Goal: Transaction & Acquisition: Purchase product/service

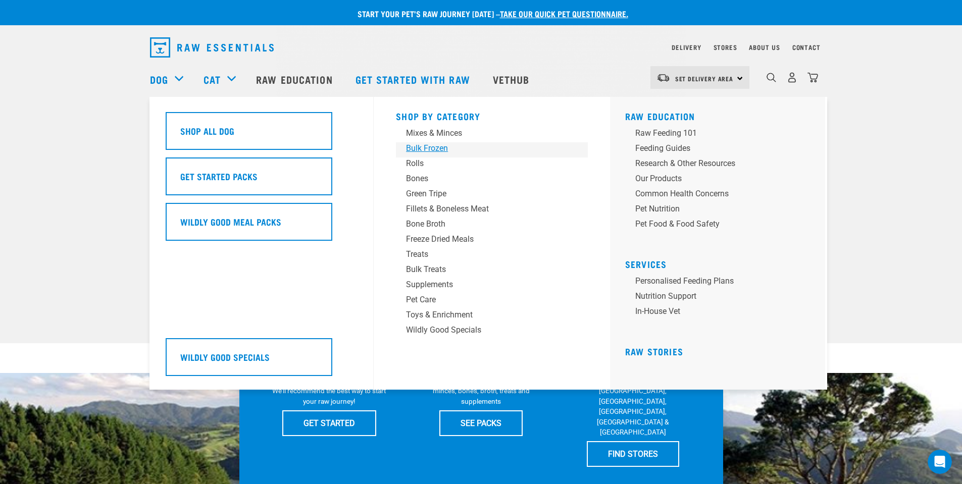
click at [437, 150] on div "Bulk Frozen" at bounding box center [485, 148] width 158 height 12
click at [180, 80] on div "Dog" at bounding box center [171, 79] width 43 height 40
click at [157, 77] on link "Dog" at bounding box center [159, 79] width 18 height 15
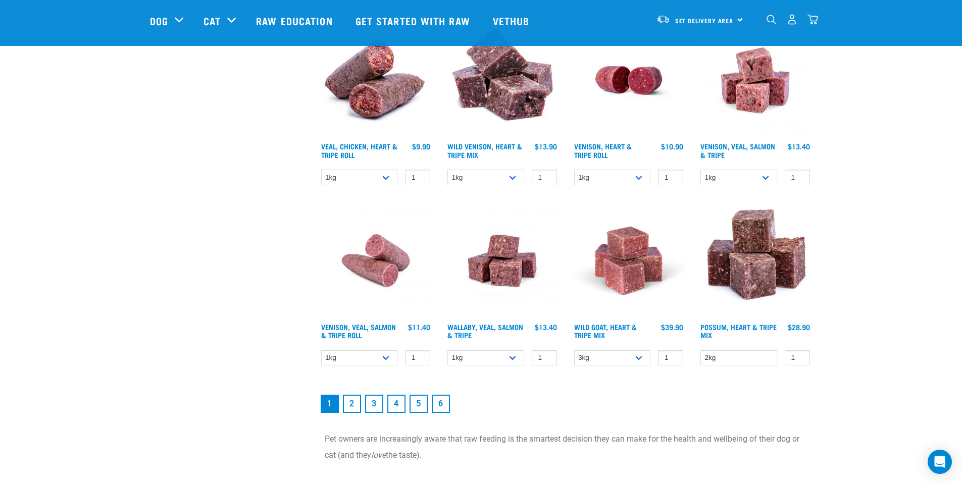
scroll to position [1364, 0]
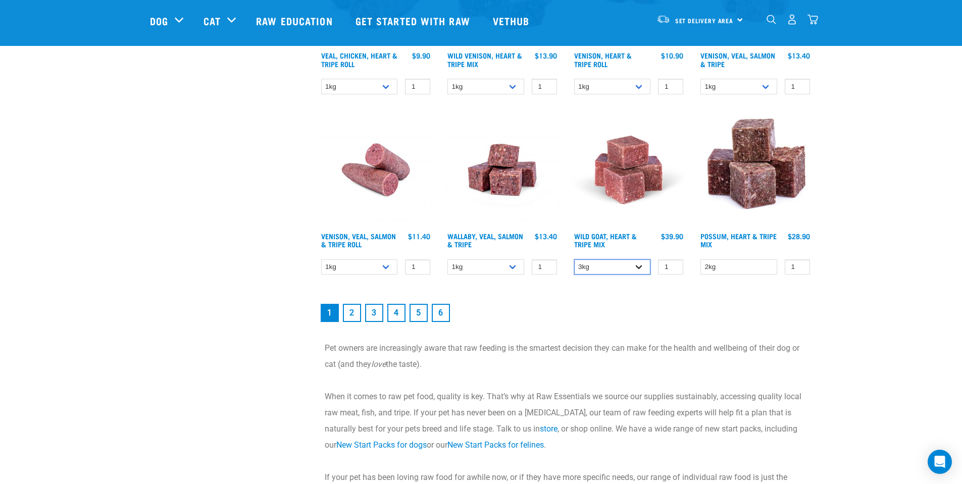
click at [642, 270] on select "3kg 1kg" at bounding box center [612, 268] width 77 height 16
click at [441, 317] on link "6" at bounding box center [441, 313] width 18 height 18
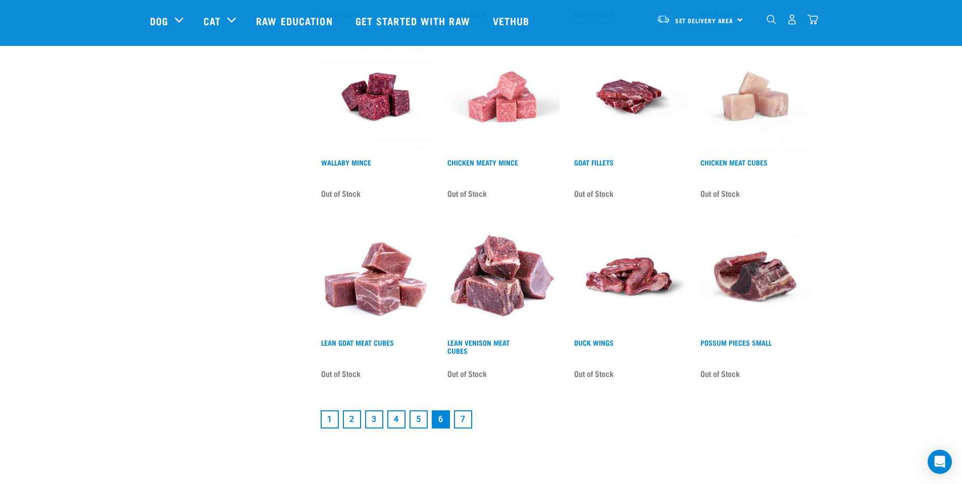
scroll to position [1227, 0]
click at [420, 421] on link "5" at bounding box center [419, 420] width 18 height 18
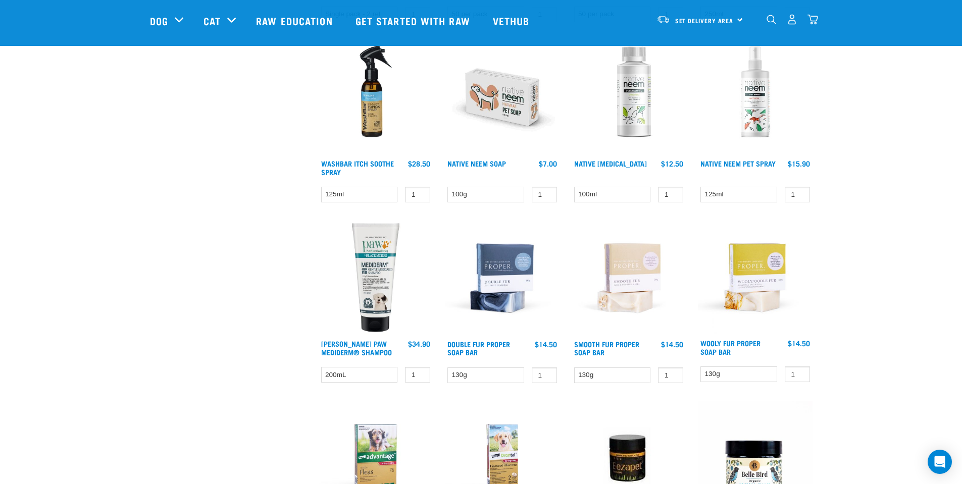
scroll to position [1212, 0]
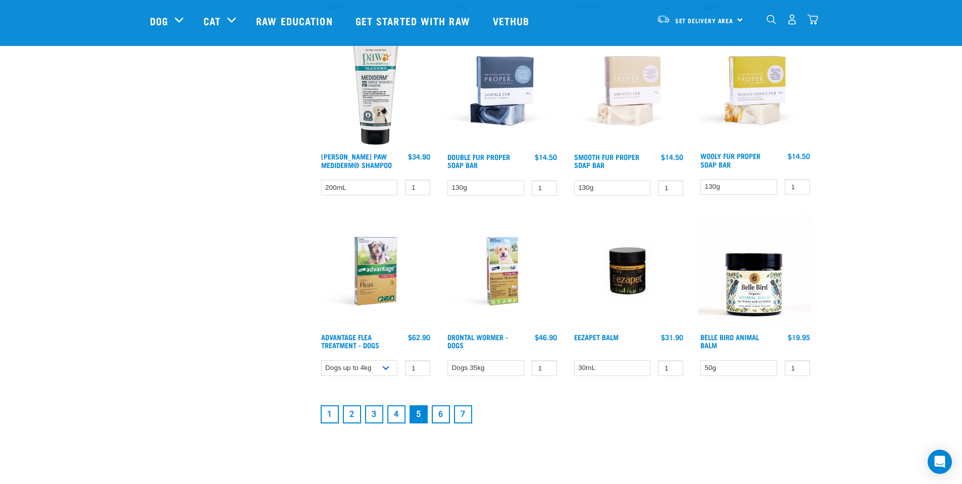
click at [375, 415] on link "3" at bounding box center [374, 415] width 18 height 18
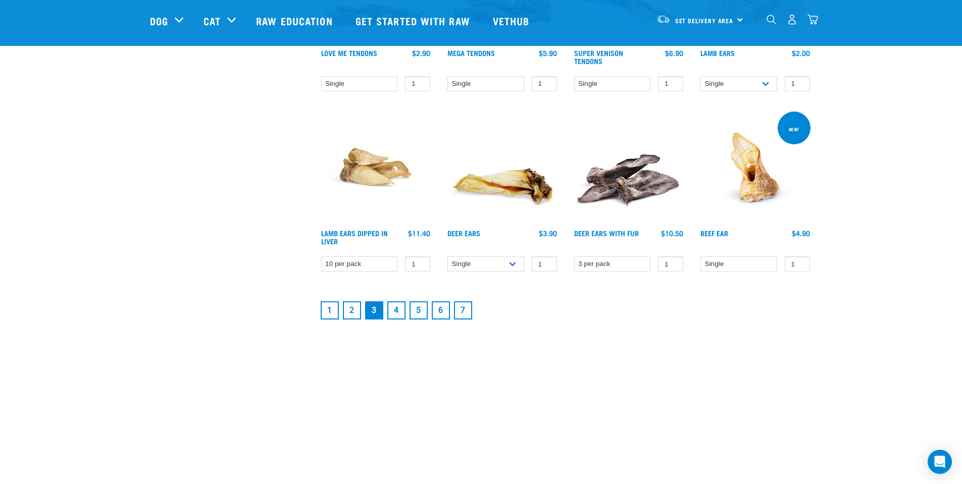
scroll to position [1314, 0]
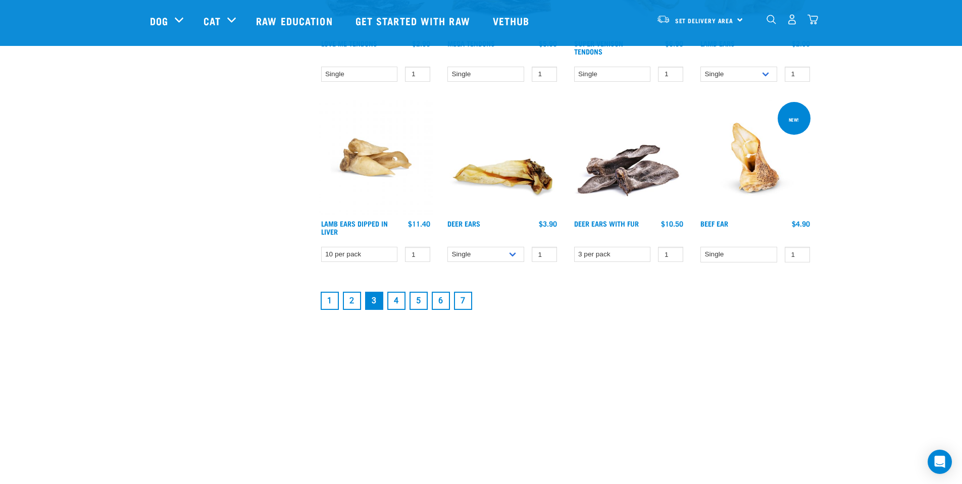
click at [398, 304] on link "4" at bounding box center [396, 301] width 18 height 18
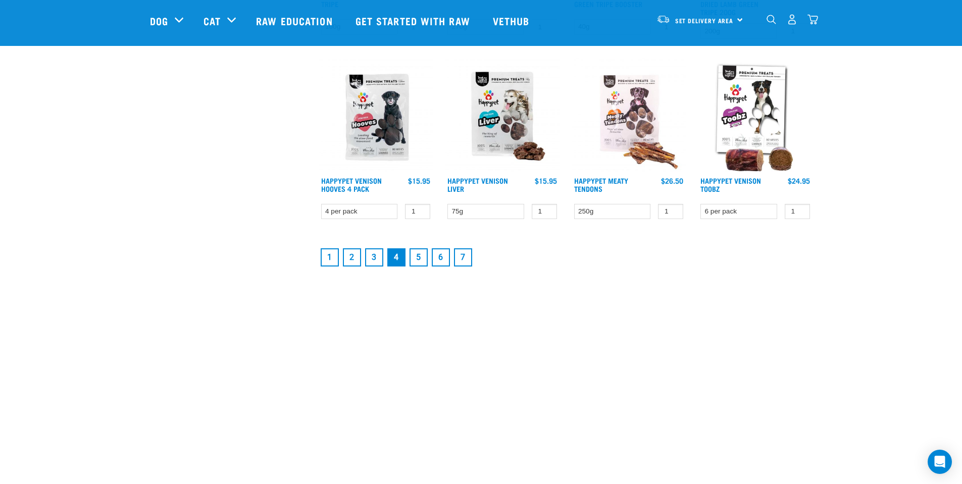
scroll to position [1364, 0]
click at [357, 258] on link "2" at bounding box center [352, 257] width 18 height 18
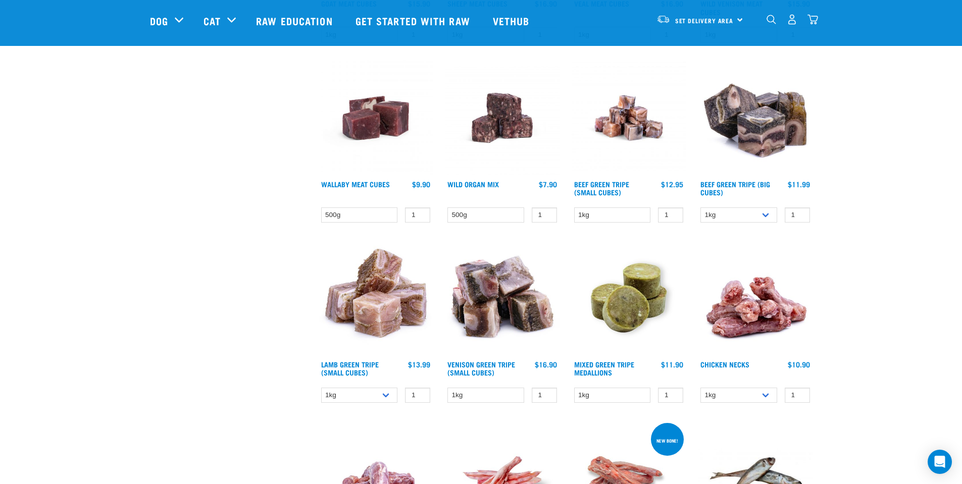
scroll to position [1010, 0]
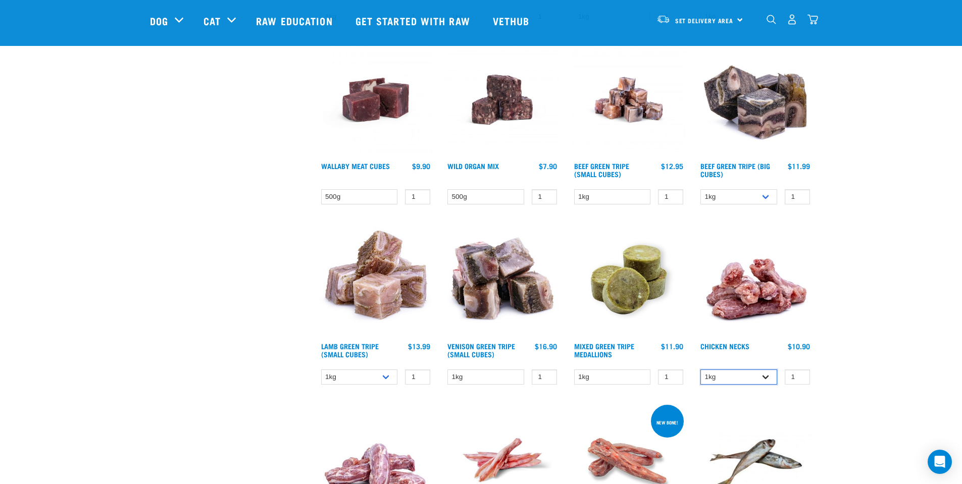
click at [770, 375] on select "1kg 2kg" at bounding box center [739, 378] width 77 height 16
select select "7342"
click at [701, 370] on select "1kg 2kg" at bounding box center [739, 378] width 77 height 16
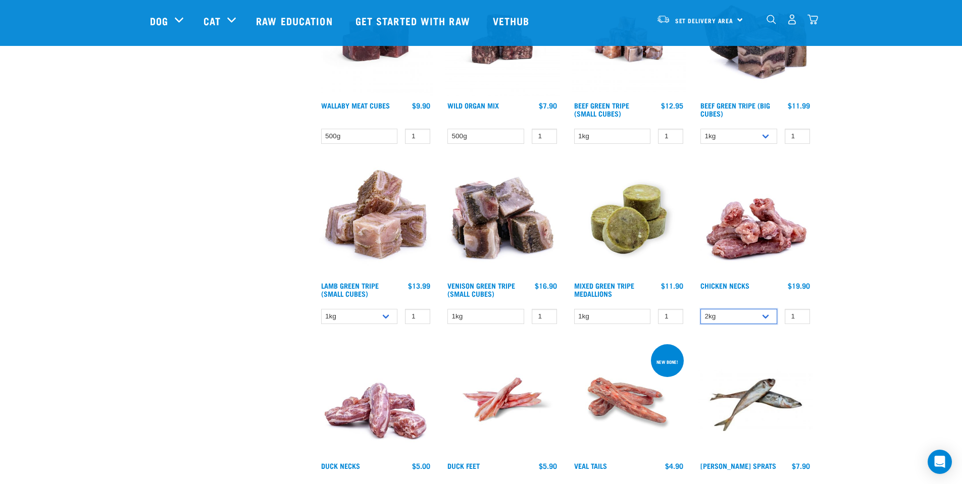
scroll to position [1212, 0]
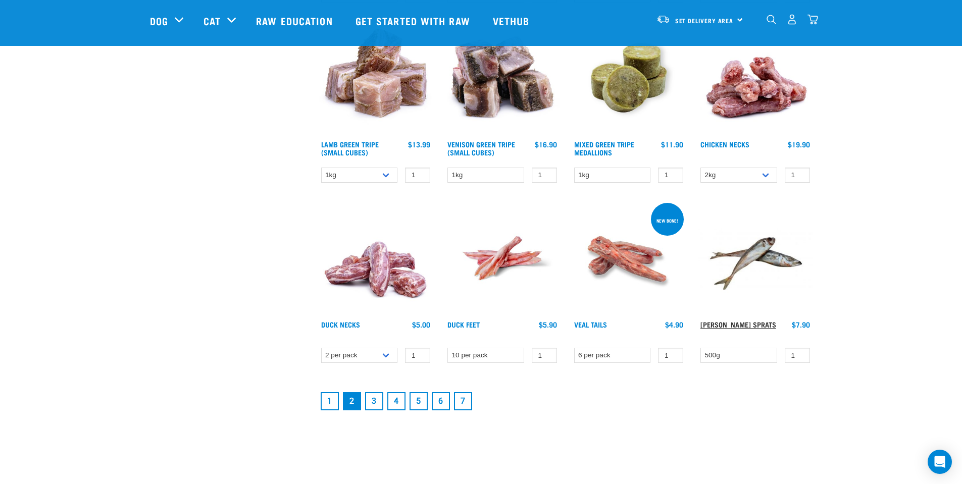
click at [743, 326] on link "[PERSON_NAME][MEDICAL_DATA] Sprats" at bounding box center [739, 325] width 76 height 4
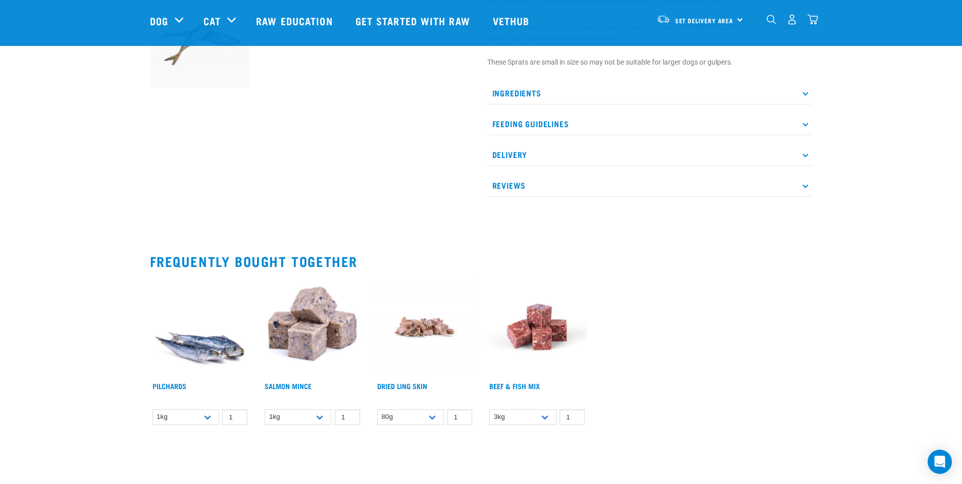
scroll to position [404, 0]
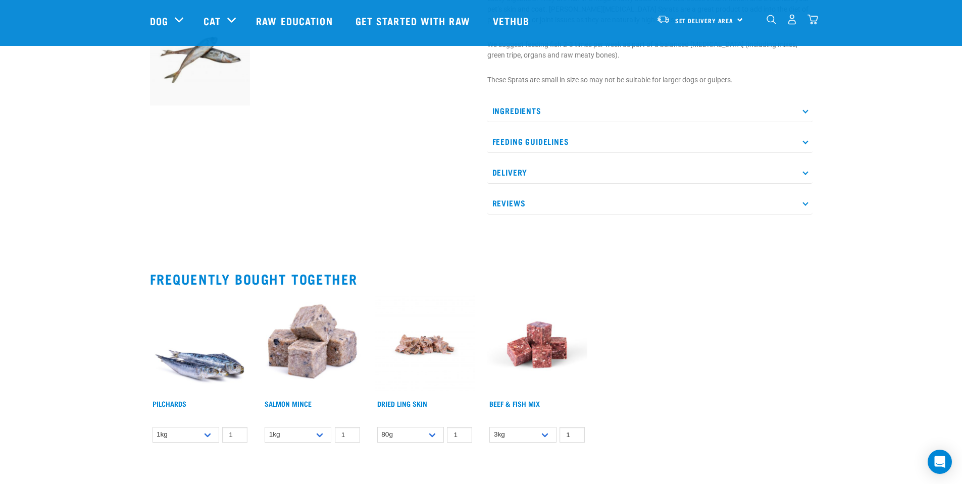
click at [220, 365] on img at bounding box center [200, 345] width 101 height 101
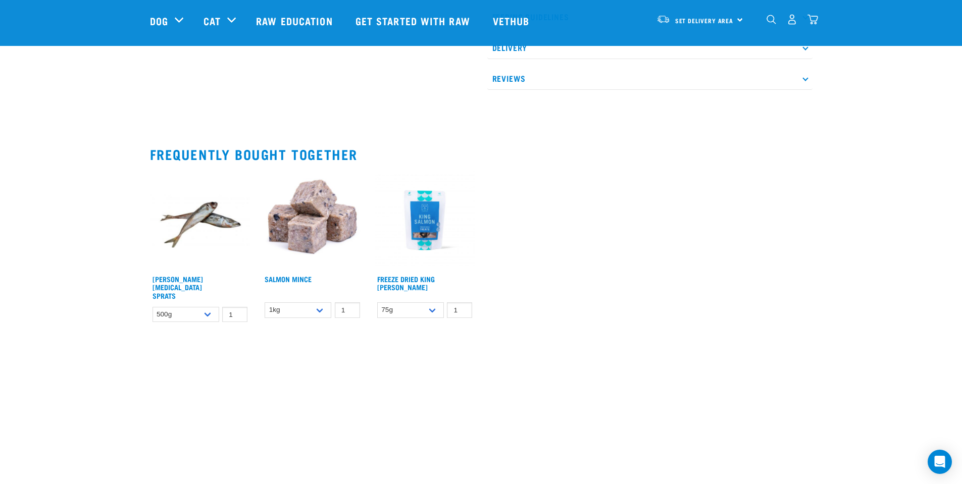
scroll to position [606, 0]
